Goal: Information Seeking & Learning: Learn about a topic

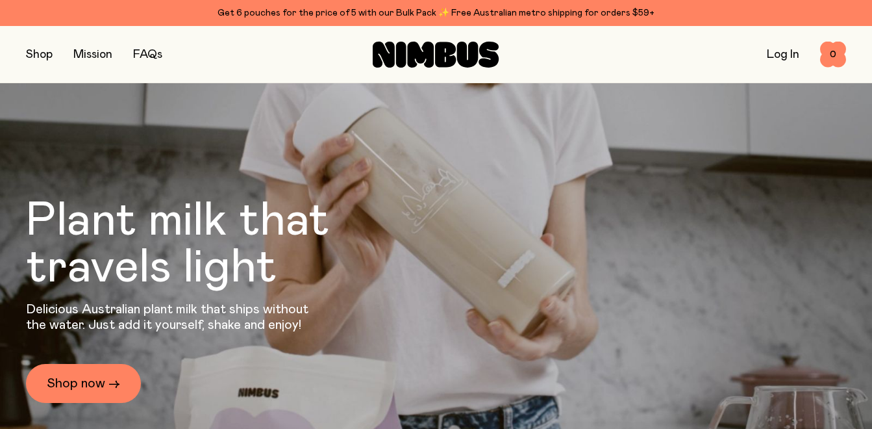
click at [87, 55] on link "Mission" at bounding box center [92, 55] width 39 height 12
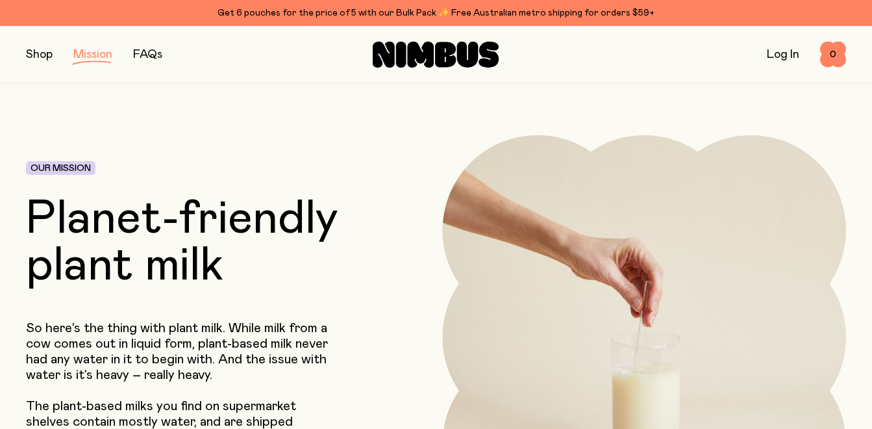
click at [30, 53] on button "button" at bounding box center [39, 54] width 27 height 18
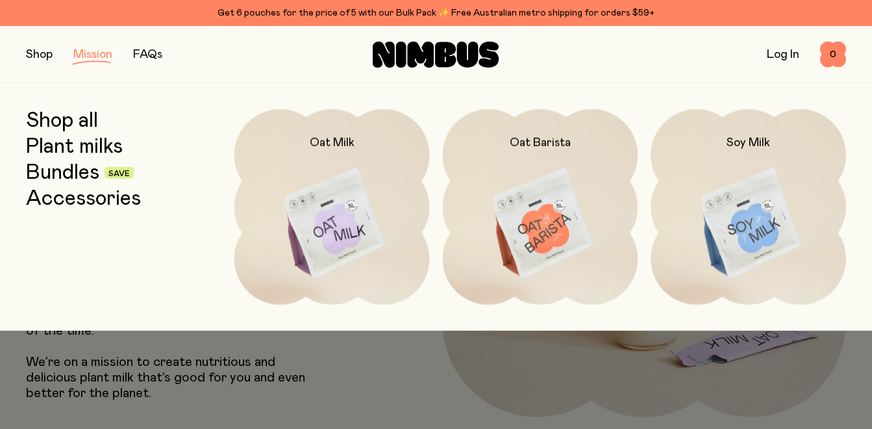
scroll to position [127, 0]
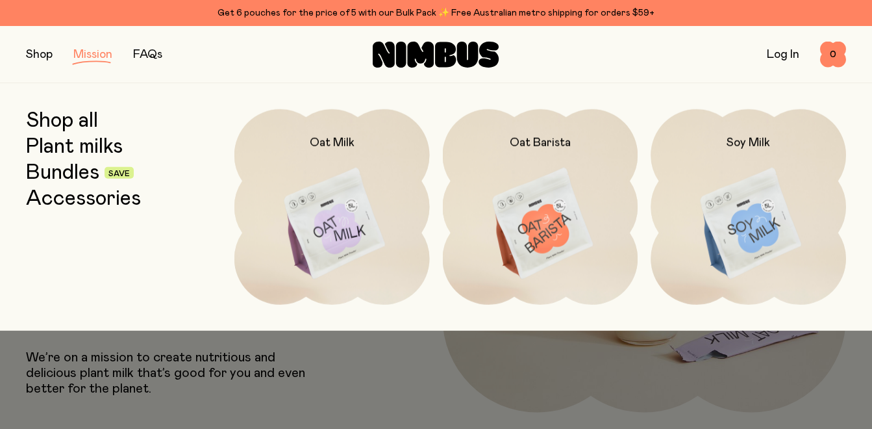
click at [777, 58] on link "Log In" at bounding box center [783, 55] width 32 height 12
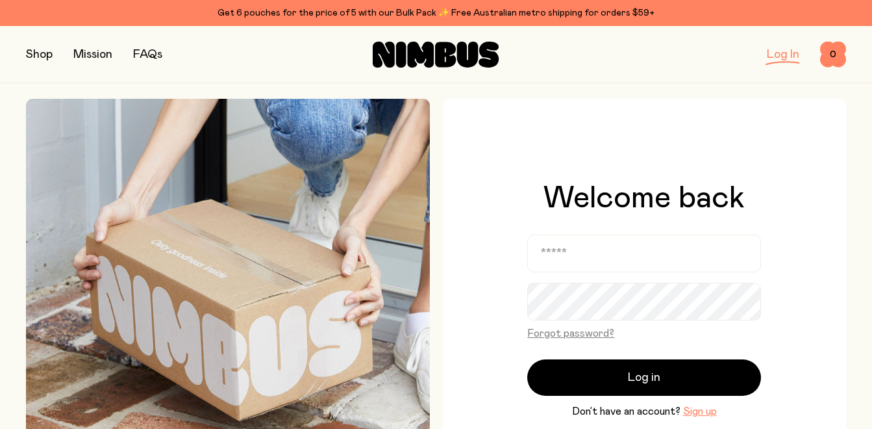
click at [154, 58] on link "FAQs" at bounding box center [147, 55] width 29 height 12
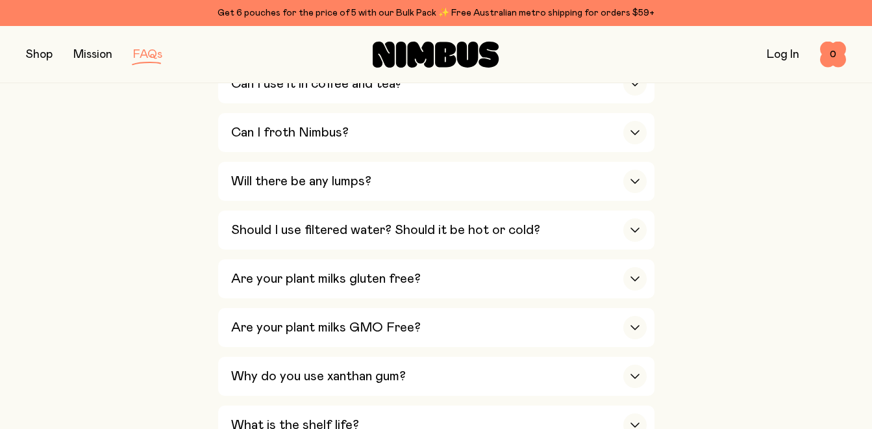
scroll to position [664, 0]
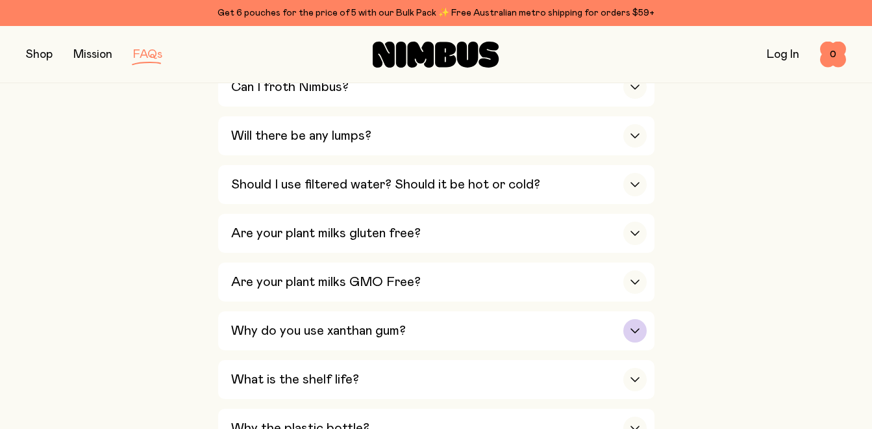
click at [636, 328] on icon "button" at bounding box center [635, 330] width 10 height 5
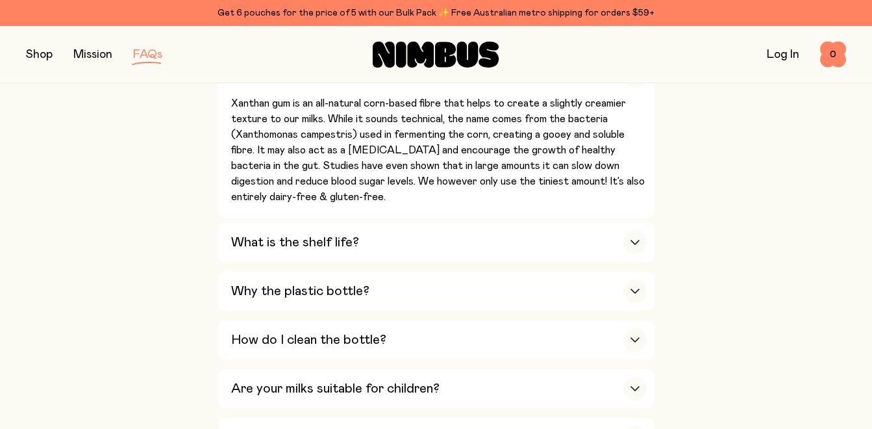
scroll to position [751, 0]
